Goal: Check status: Check status

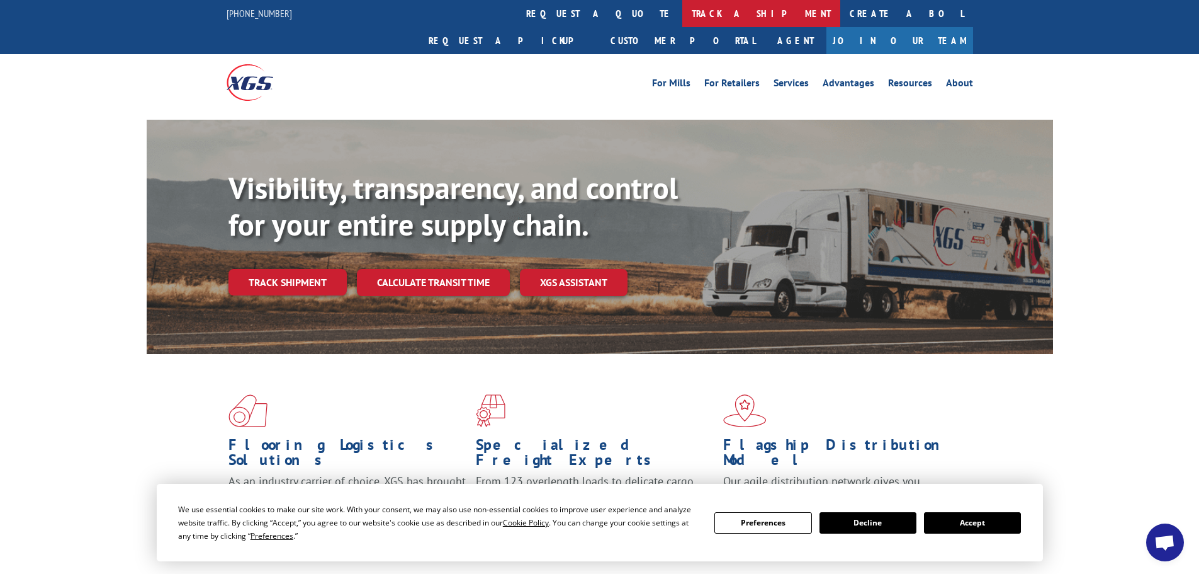
click at [683, 7] on link "track a shipment" at bounding box center [762, 13] width 158 height 27
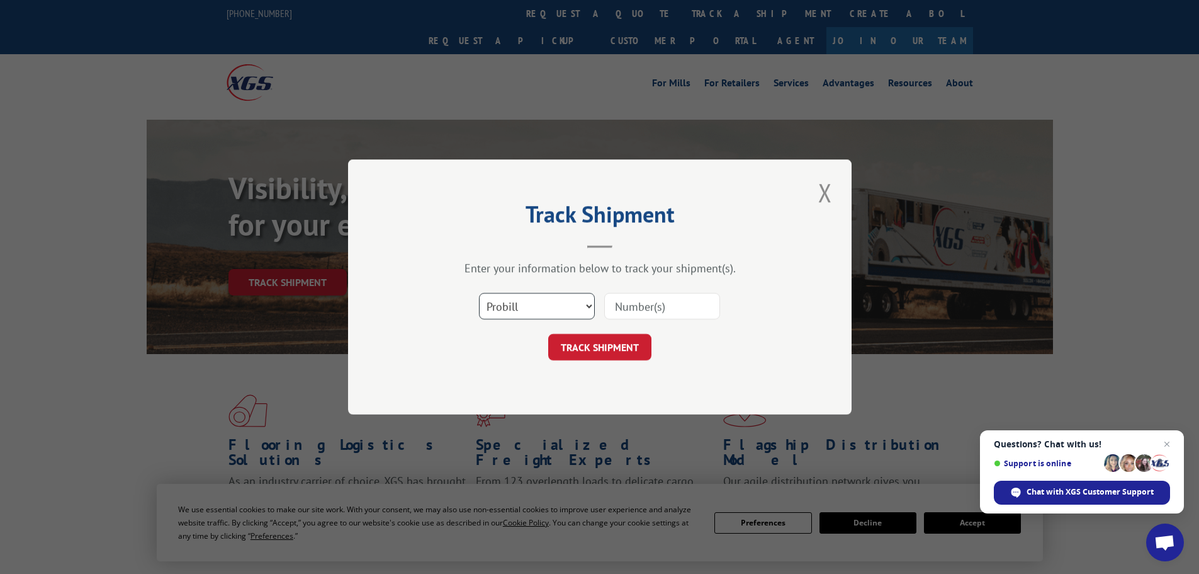
click at [535, 306] on select "Select category... Probill BOL PO" at bounding box center [537, 306] width 116 height 26
select select "bol"
click at [479, 293] on select "Select category... Probill BOL PO" at bounding box center [537, 306] width 116 height 26
click at [637, 305] on input at bounding box center [662, 306] width 116 height 26
paste input "5951914"
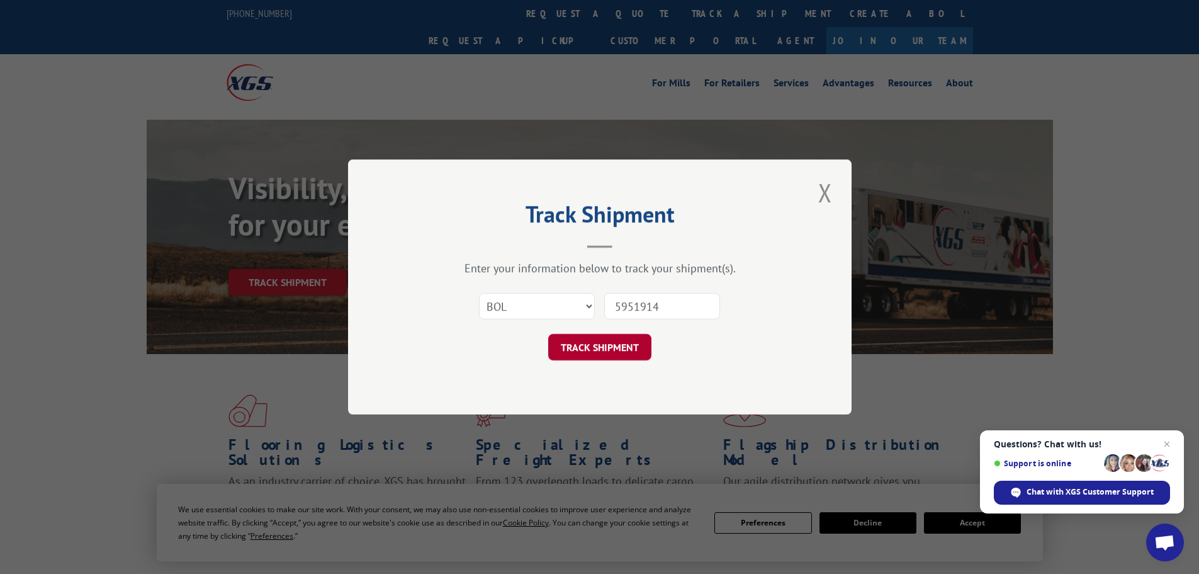
type input "5951914"
click at [601, 348] on button "TRACK SHIPMENT" at bounding box center [599, 347] width 103 height 26
